Goal: Information Seeking & Learning: Find specific fact

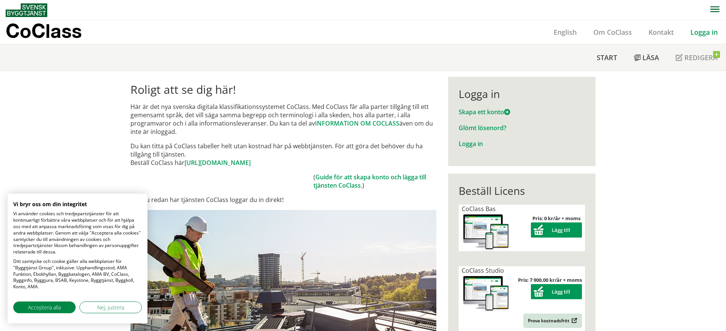
click at [485, 146] on div "Logga in" at bounding box center [522, 144] width 126 height 8
click at [478, 145] on link "Logga in" at bounding box center [471, 144] width 24 height 8
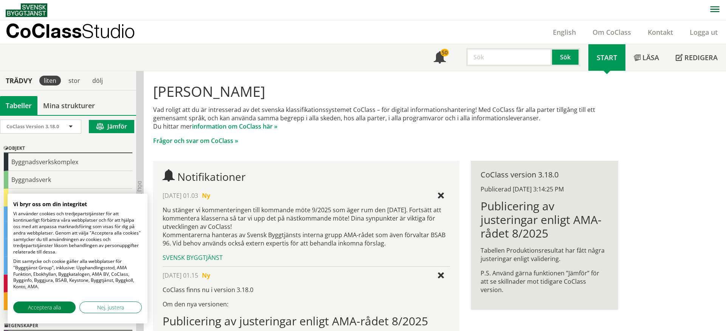
click at [508, 58] on input "text" at bounding box center [509, 57] width 86 height 18
type input "schakt"
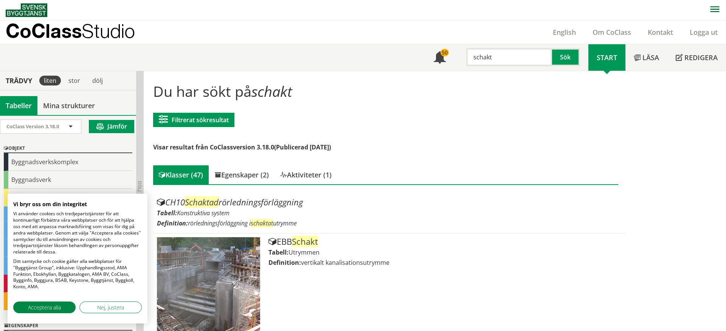
click at [481, 56] on input "schakt" at bounding box center [509, 57] width 86 height 18
